Goal: Find specific page/section: Find specific page/section

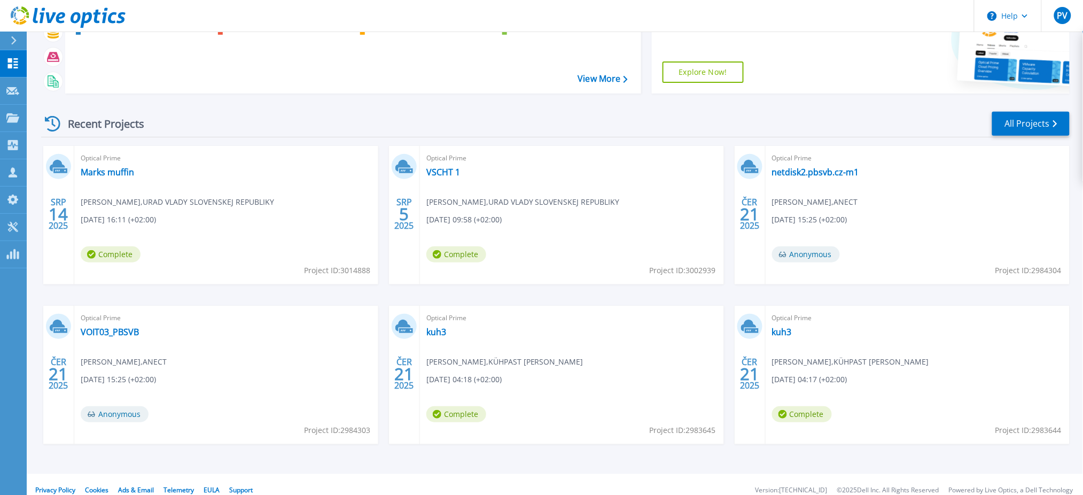
scroll to position [97, 0]
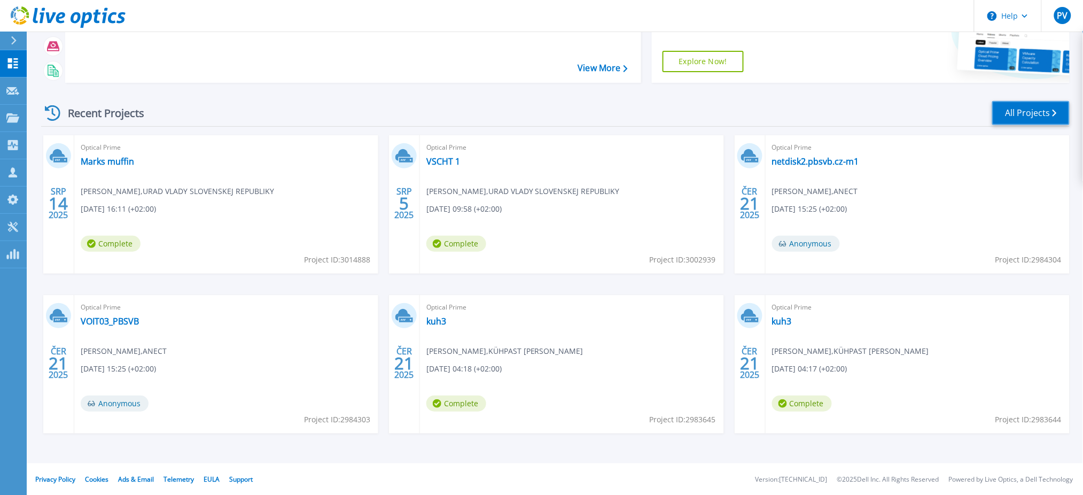
click at [1022, 114] on link "All Projects" at bounding box center [1030, 113] width 77 height 24
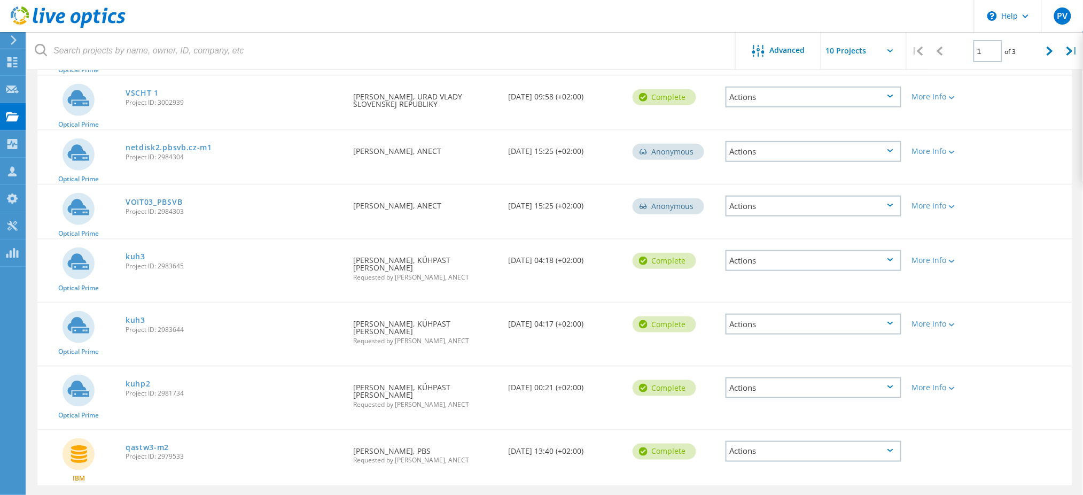
scroll to position [289, 0]
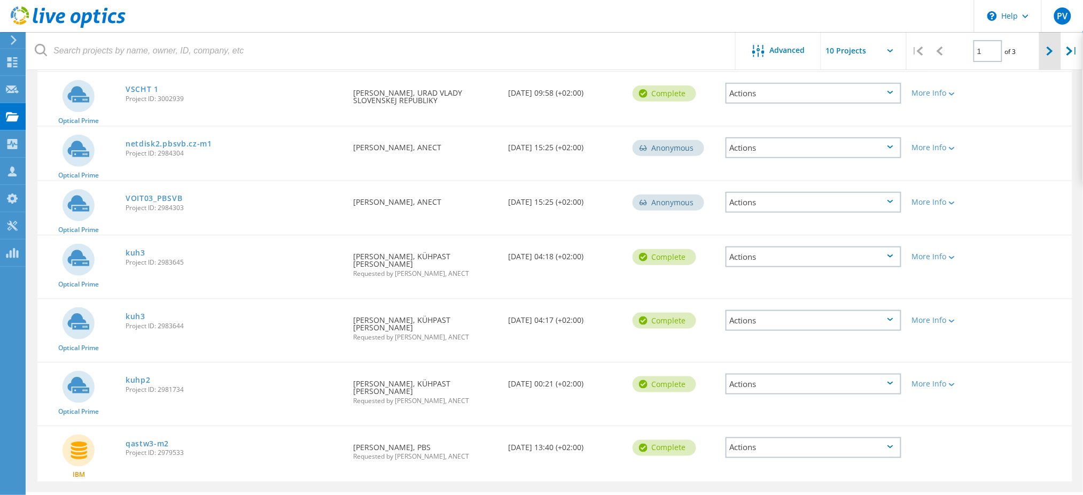
click at [1052, 49] on icon at bounding box center [1050, 50] width 6 height 9
type input "2"
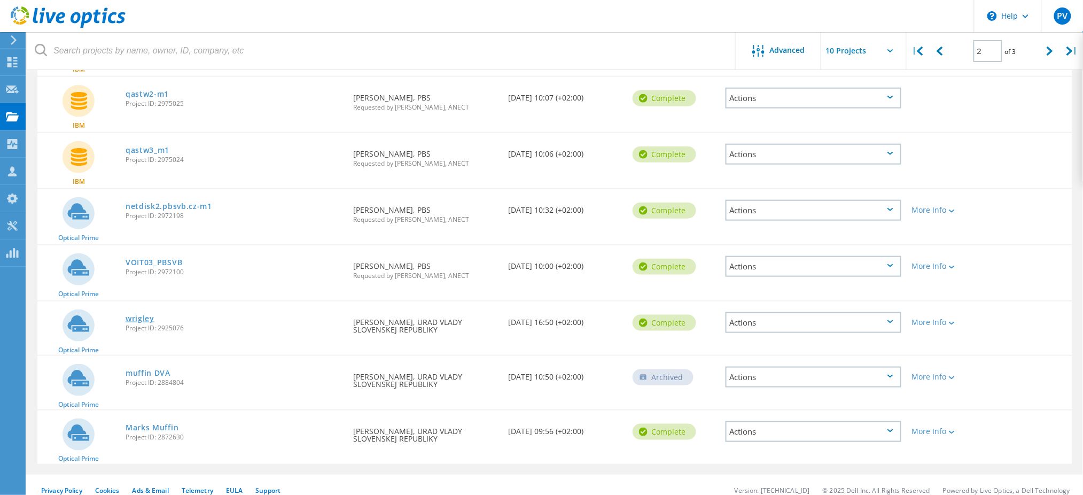
click at [133, 315] on link "wrigley" at bounding box center [140, 318] width 29 height 7
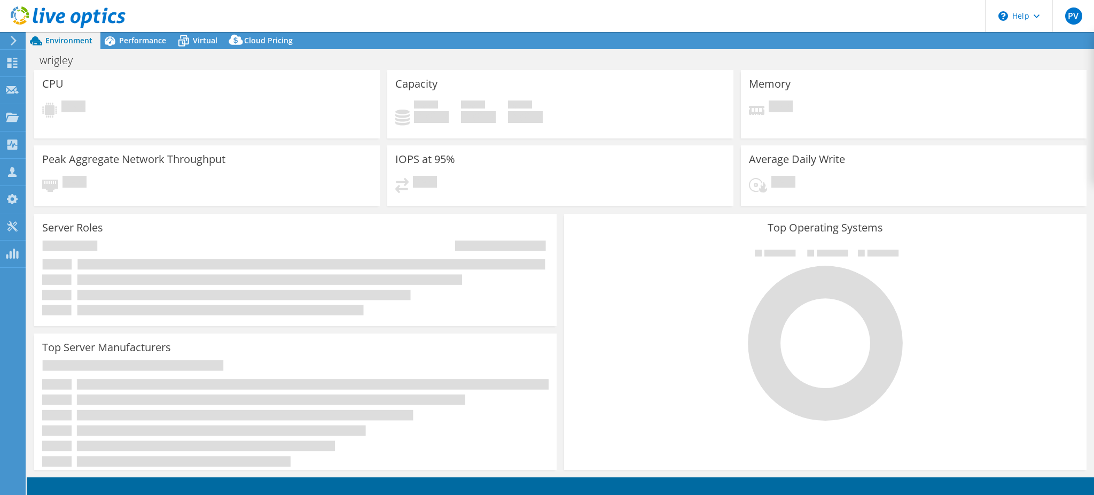
select select "USD"
select select "EUFrankfurt"
select select "EUR"
